Goal: Information Seeking & Learning: Learn about a topic

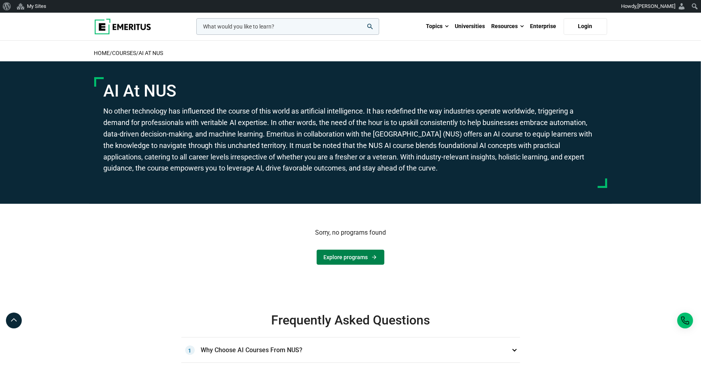
click at [335, 257] on link "Explore programs" at bounding box center [350, 257] width 68 height 15
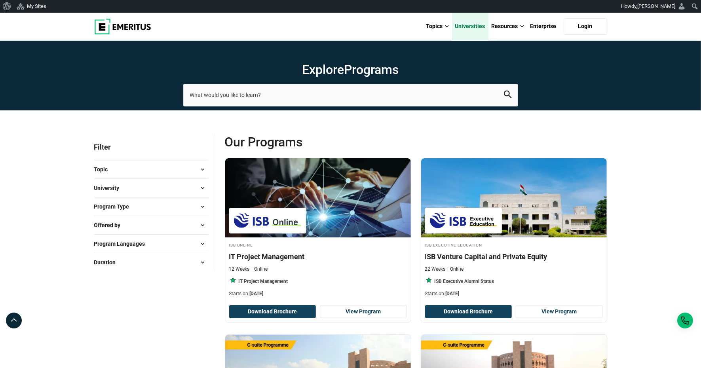
click at [463, 27] on link "Universities" at bounding box center [470, 27] width 36 height 28
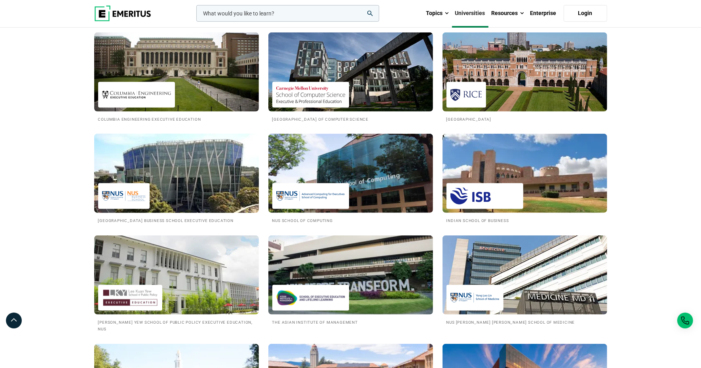
scroll to position [646, 0]
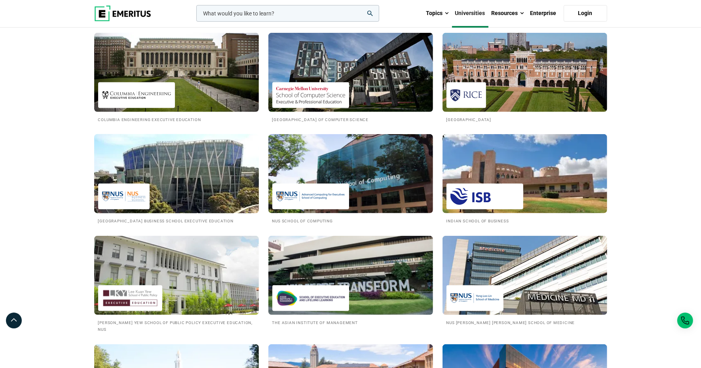
click at [216, 174] on img at bounding box center [176, 173] width 181 height 87
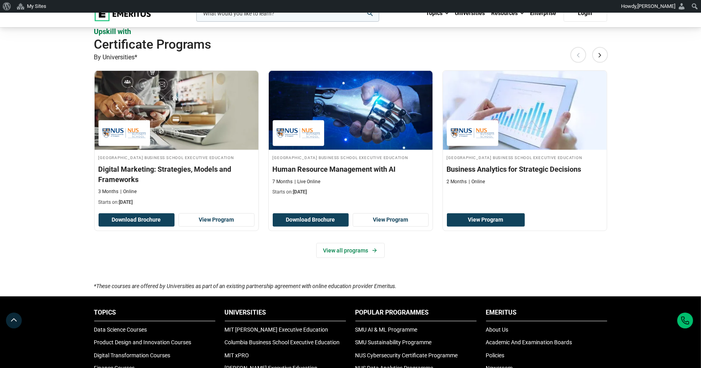
scroll to position [503, 0]
